Goal: Check status: Check status

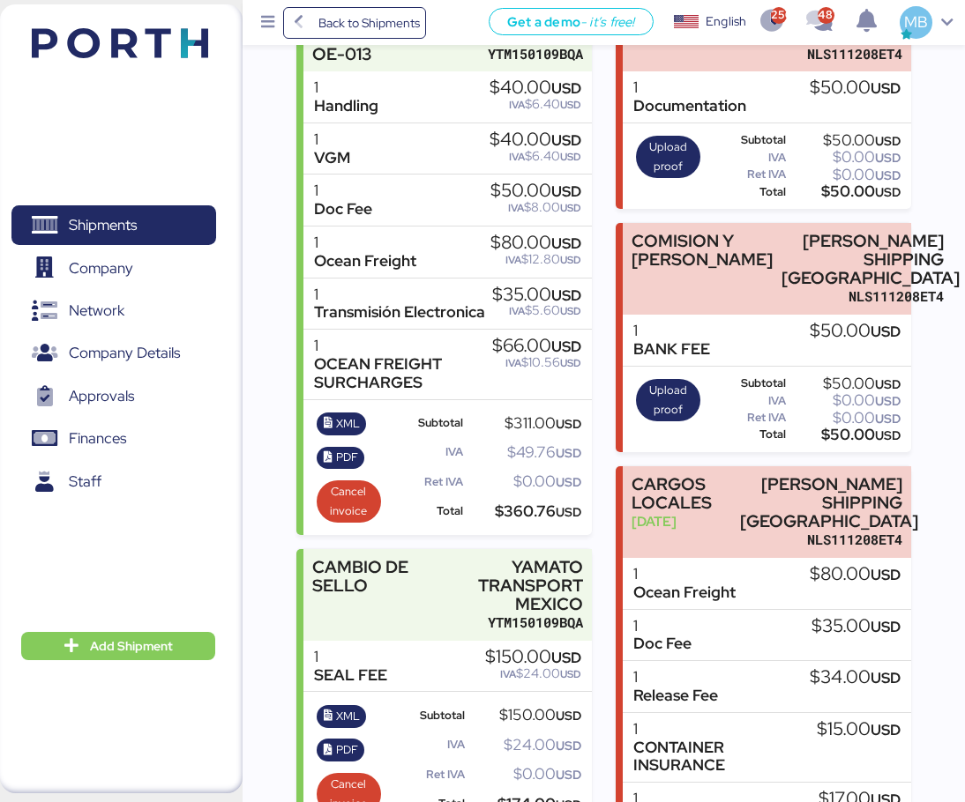
scroll to position [176, 0]
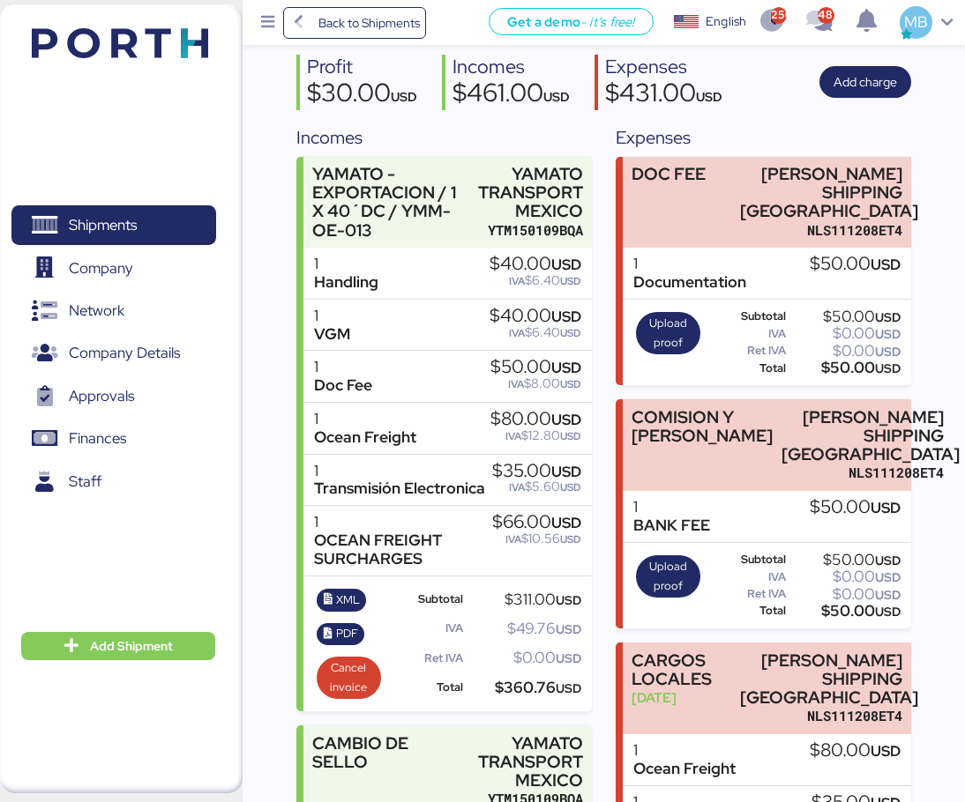
click at [567, 367] on span "USD" at bounding box center [566, 367] width 30 height 19
drag, startPoint x: 545, startPoint y: 473, endPoint x: 514, endPoint y: 473, distance: 30.9
click at [514, 473] on div "$35.00 USD" at bounding box center [536, 471] width 89 height 19
click at [509, 376] on div "$50.00 USD" at bounding box center [535, 367] width 91 height 19
click at [516, 282] on span "IVA" at bounding box center [517, 281] width 16 height 14
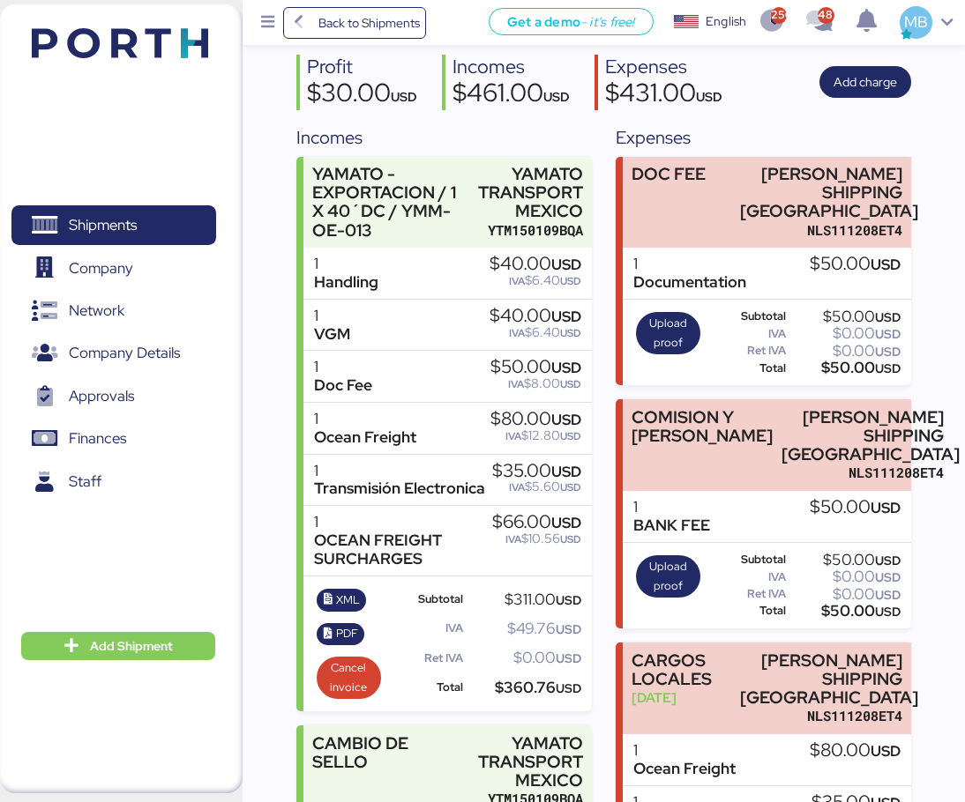
click at [518, 308] on div "$40.00 USD" at bounding box center [535, 316] width 92 height 19
click at [162, 212] on span "Shipments" at bounding box center [114, 225] width 190 height 26
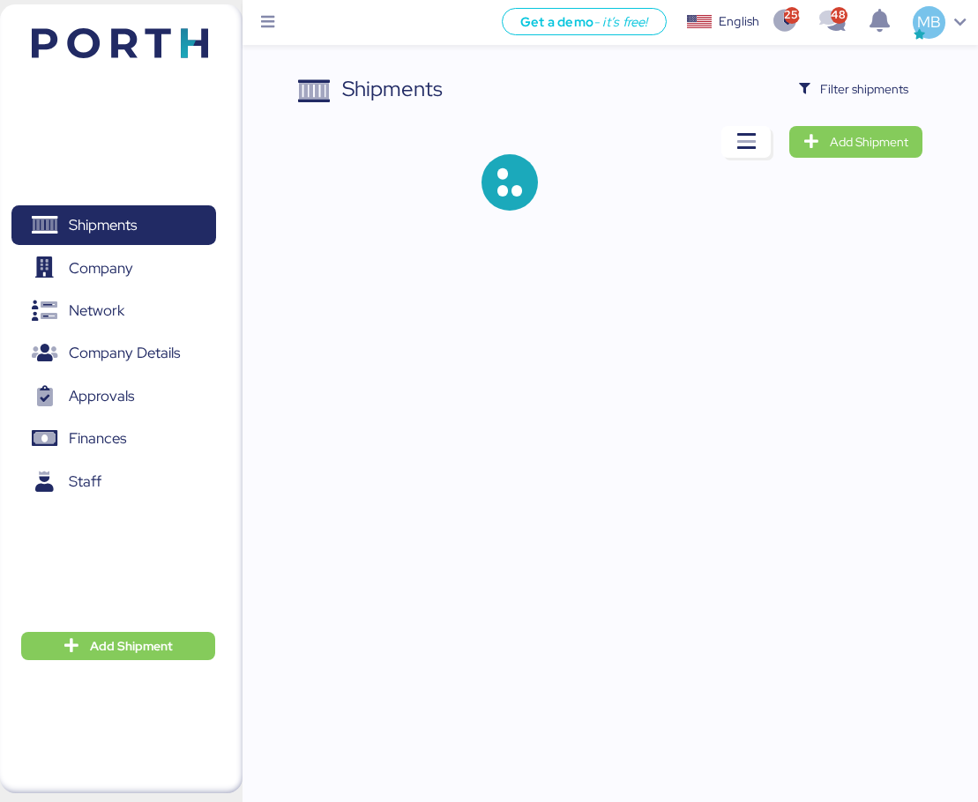
click at [877, 93] on span "Filter shipments" at bounding box center [864, 88] width 88 height 21
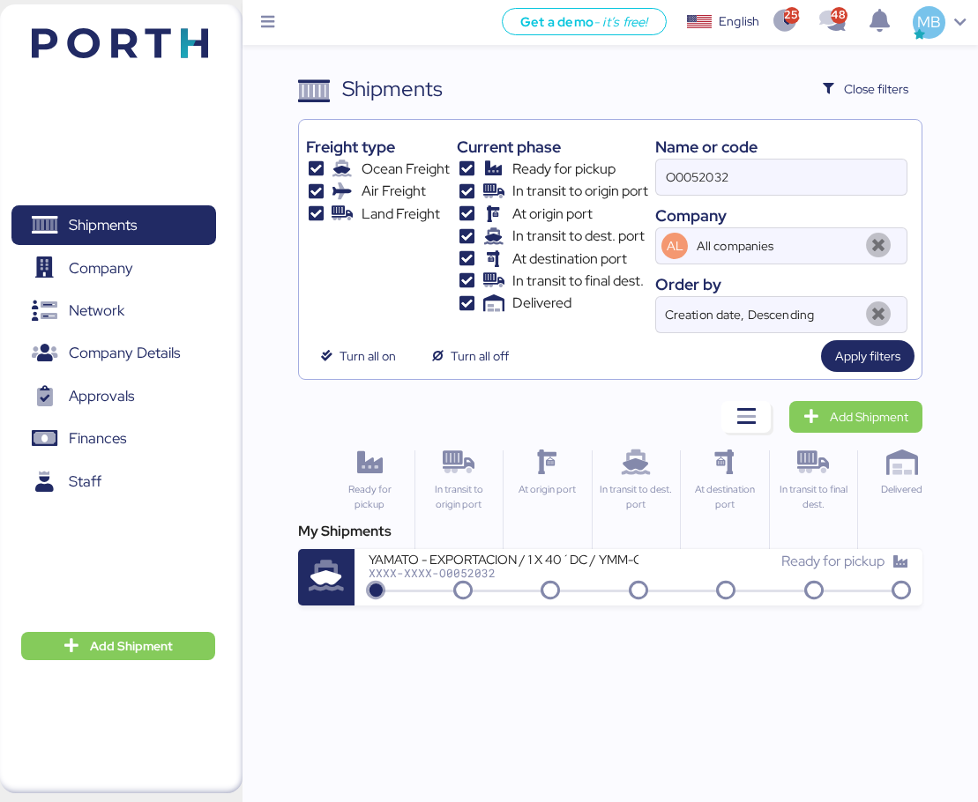
drag, startPoint x: 742, startPoint y: 181, endPoint x: 550, endPoint y: 155, distance: 193.9
click at [550, 155] on div "Freight type Ocean Freight Air Freight Land Freight Current phase Ready for pic…" at bounding box center [610, 230] width 609 height 206
paste input "O0051913"
type input "O0051913"
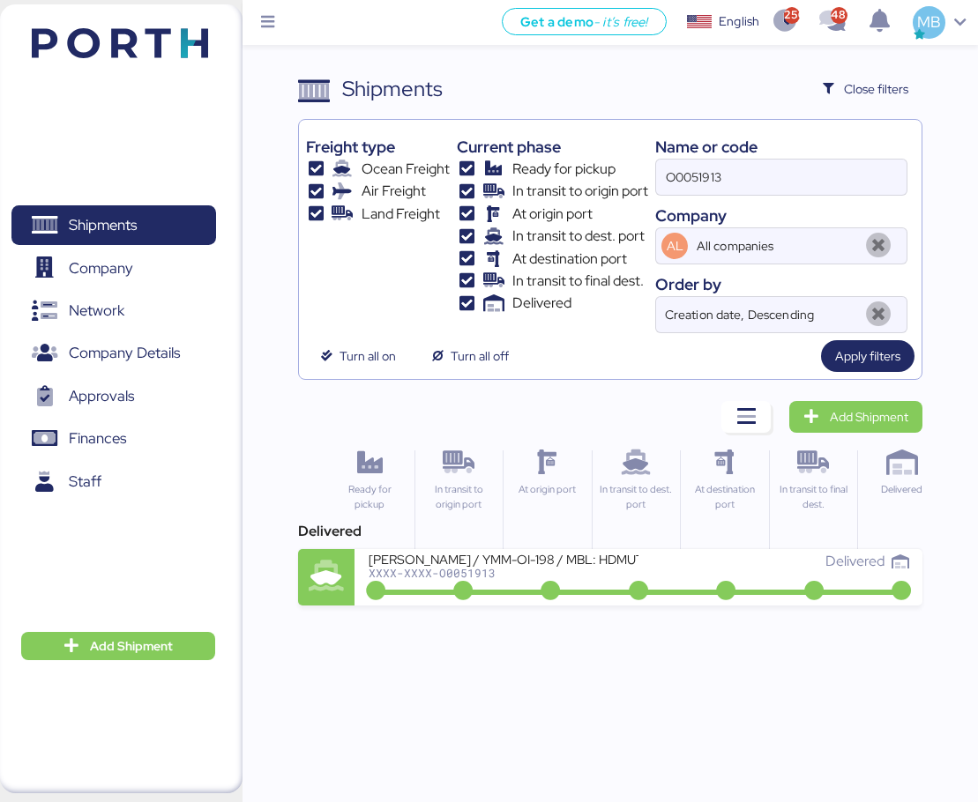
click at [675, 570] on div "Delivered" at bounding box center [773, 561] width 270 height 21
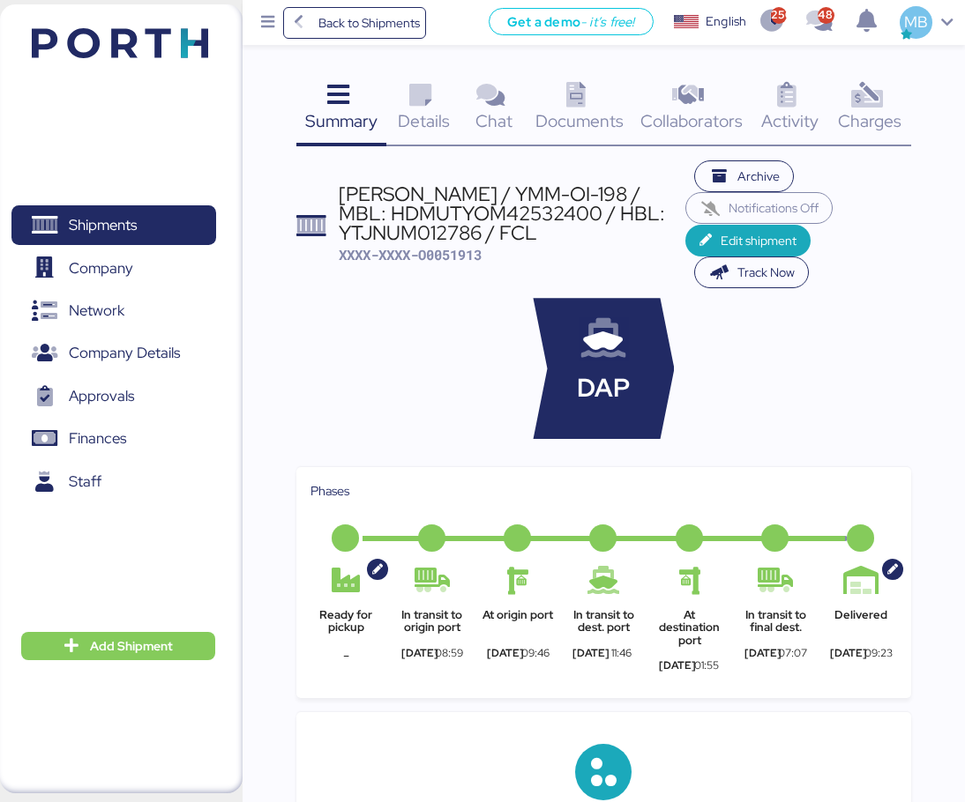
click at [897, 98] on div "Charges 0" at bounding box center [870, 109] width 82 height 73
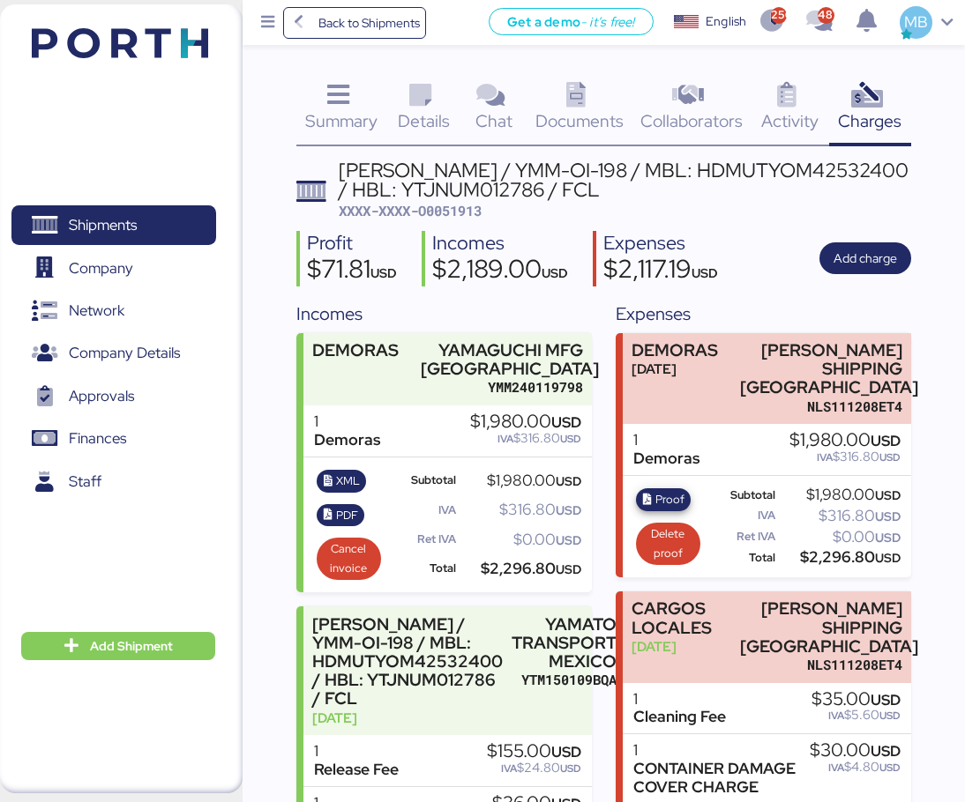
click at [656, 490] on span "Proof" at bounding box center [669, 499] width 29 height 19
click at [424, 112] on span "Details" at bounding box center [424, 120] width 52 height 23
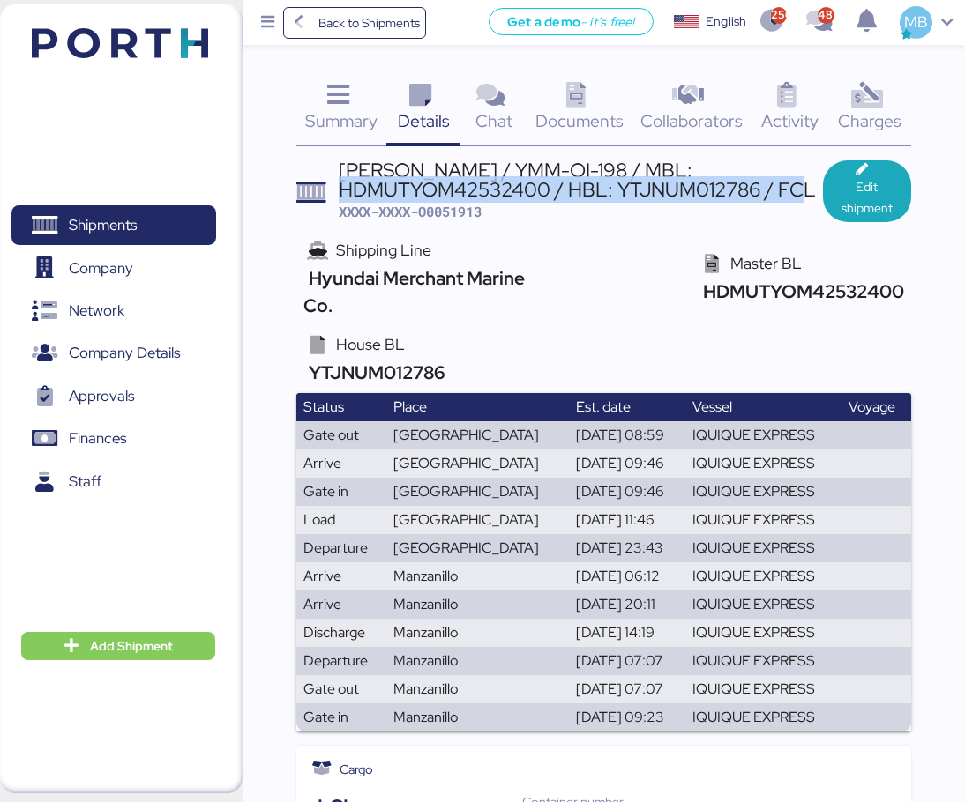
drag, startPoint x: 703, startPoint y: 167, endPoint x: 757, endPoint y: 192, distance: 59.6
click at [757, 192] on div "[PERSON_NAME] / YMM-OI-198 / MBL: HDMUTYOM42532400 / HBL: YTJNUM012786 / FCL" at bounding box center [581, 180] width 484 height 40
copy div "MBL: HDMUTYOM42532400 / HBL: YTJNUM012786"
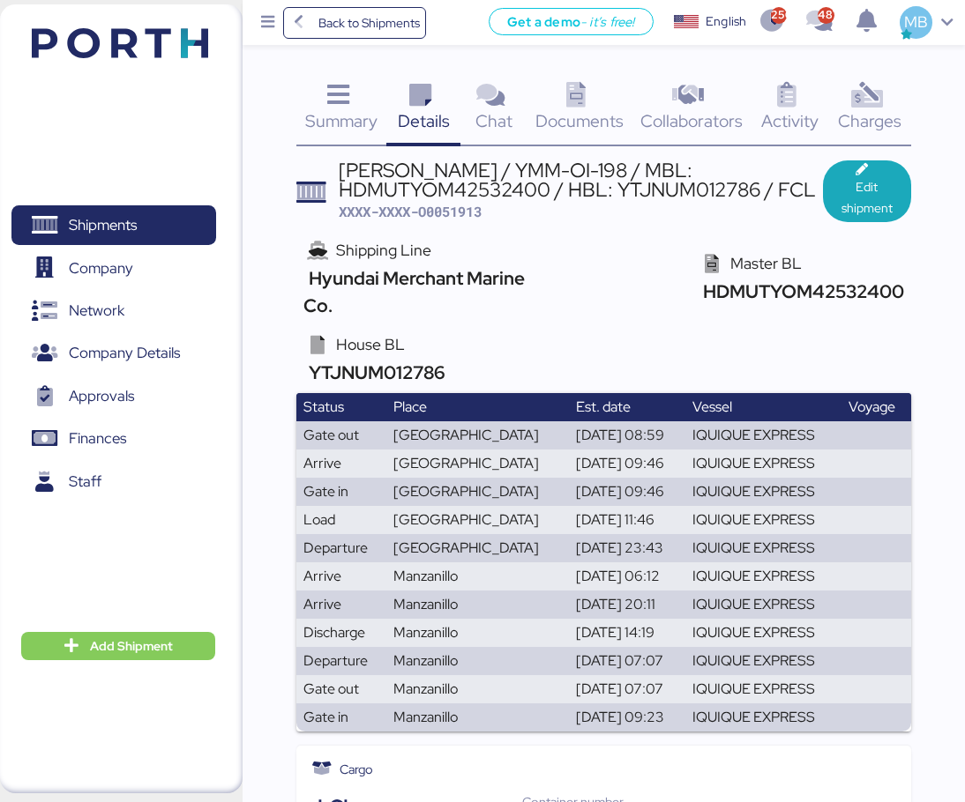
click at [473, 213] on span "XXXX-XXXX-O0051913" at bounding box center [410, 212] width 143 height 18
copy span "O0051913"
